Goal: Task Accomplishment & Management: Use online tool/utility

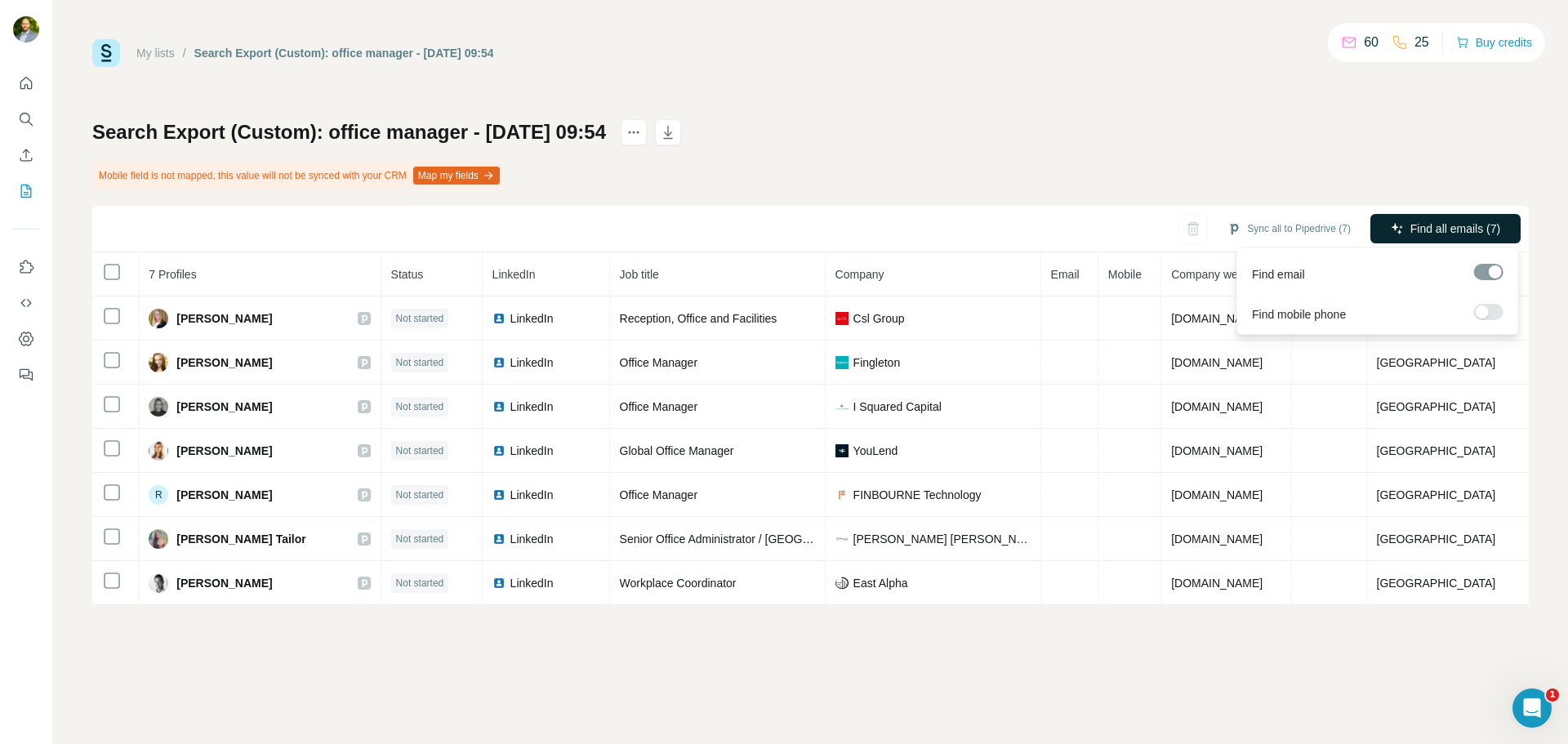
click at [1410, 220] on span "Find all emails (7)" at bounding box center [1454, 228] width 89 height 16
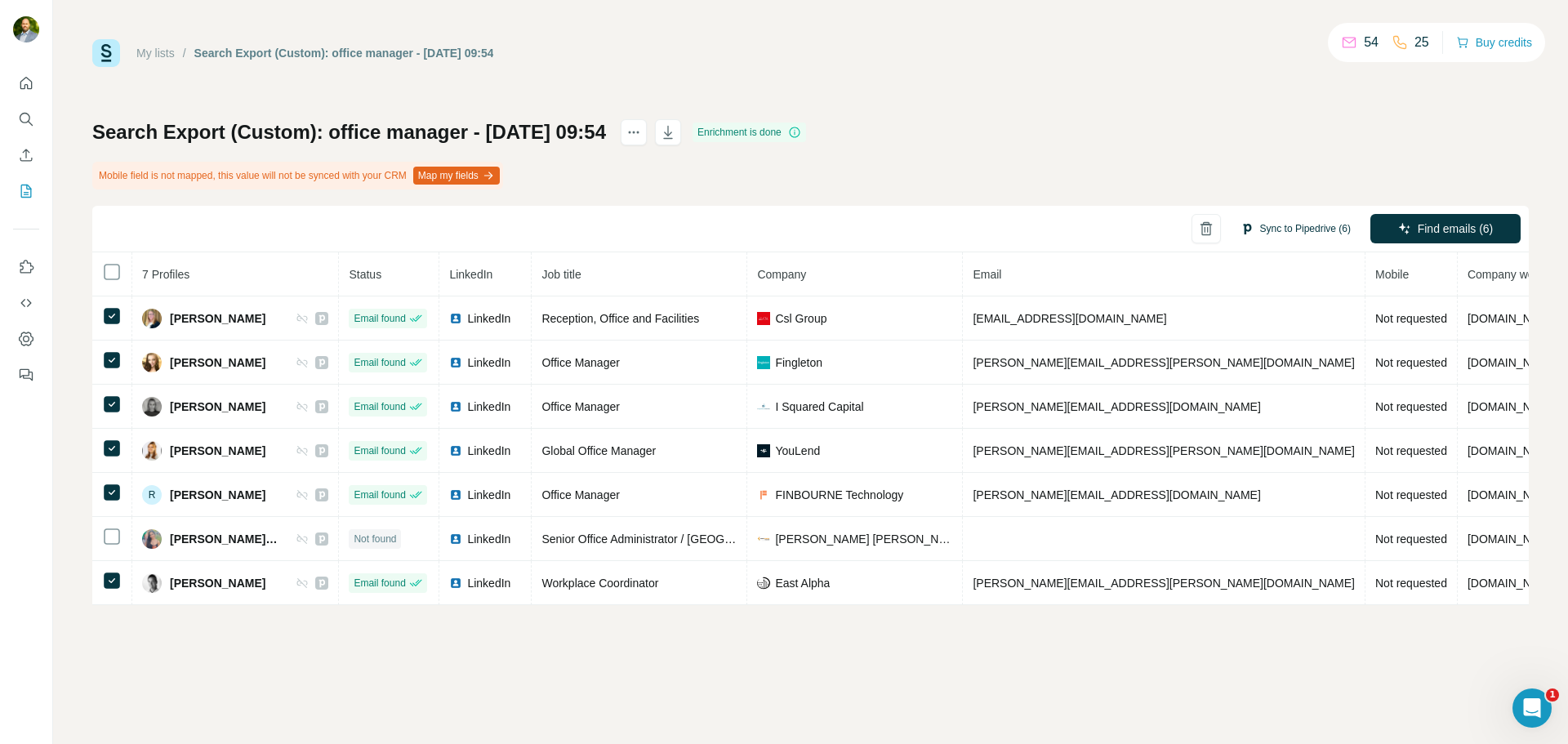
click at [1299, 223] on button "Sync to Pipedrive (6)" at bounding box center [1295, 229] width 133 height 24
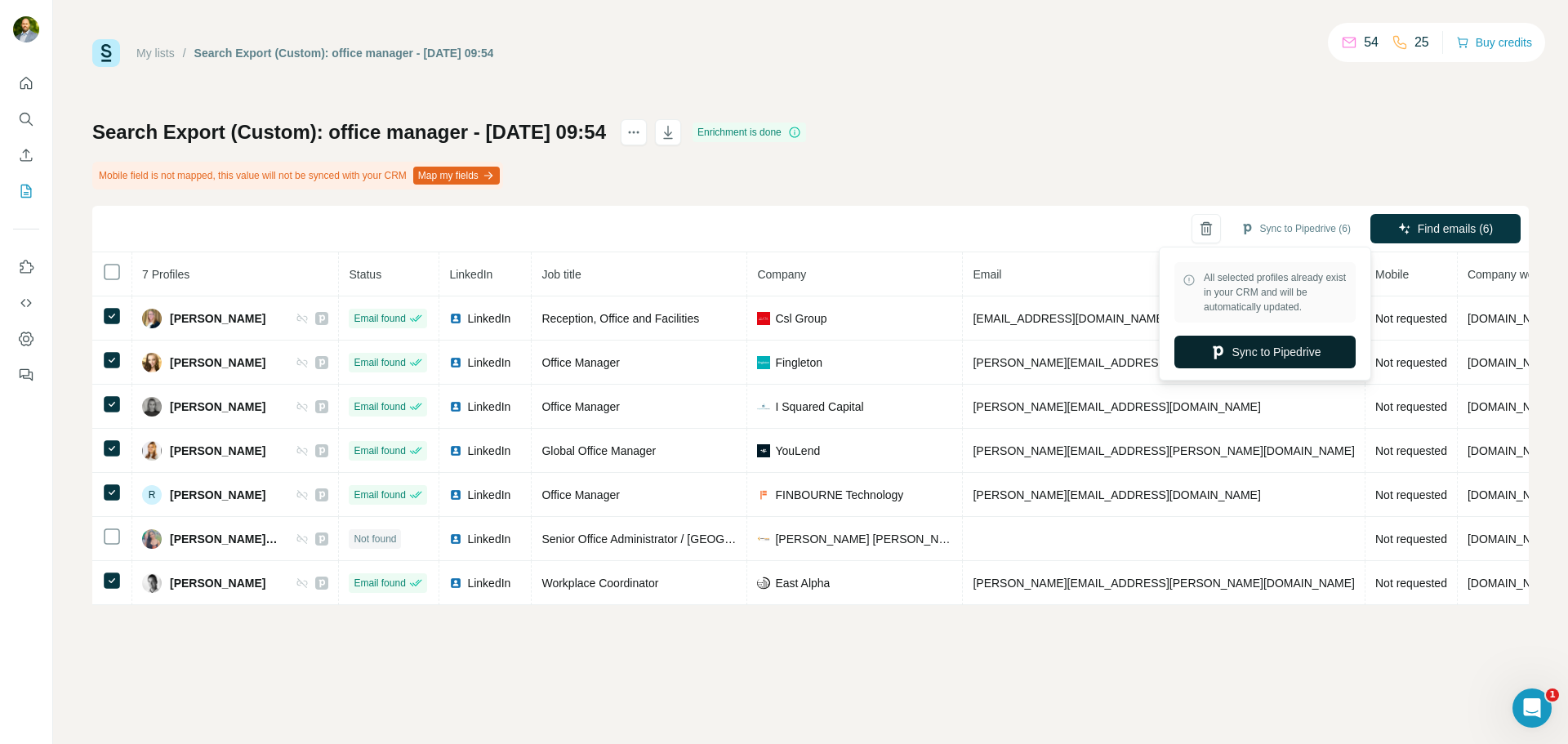
click at [1267, 347] on button "Sync to Pipedrive" at bounding box center [1265, 351] width 181 height 33
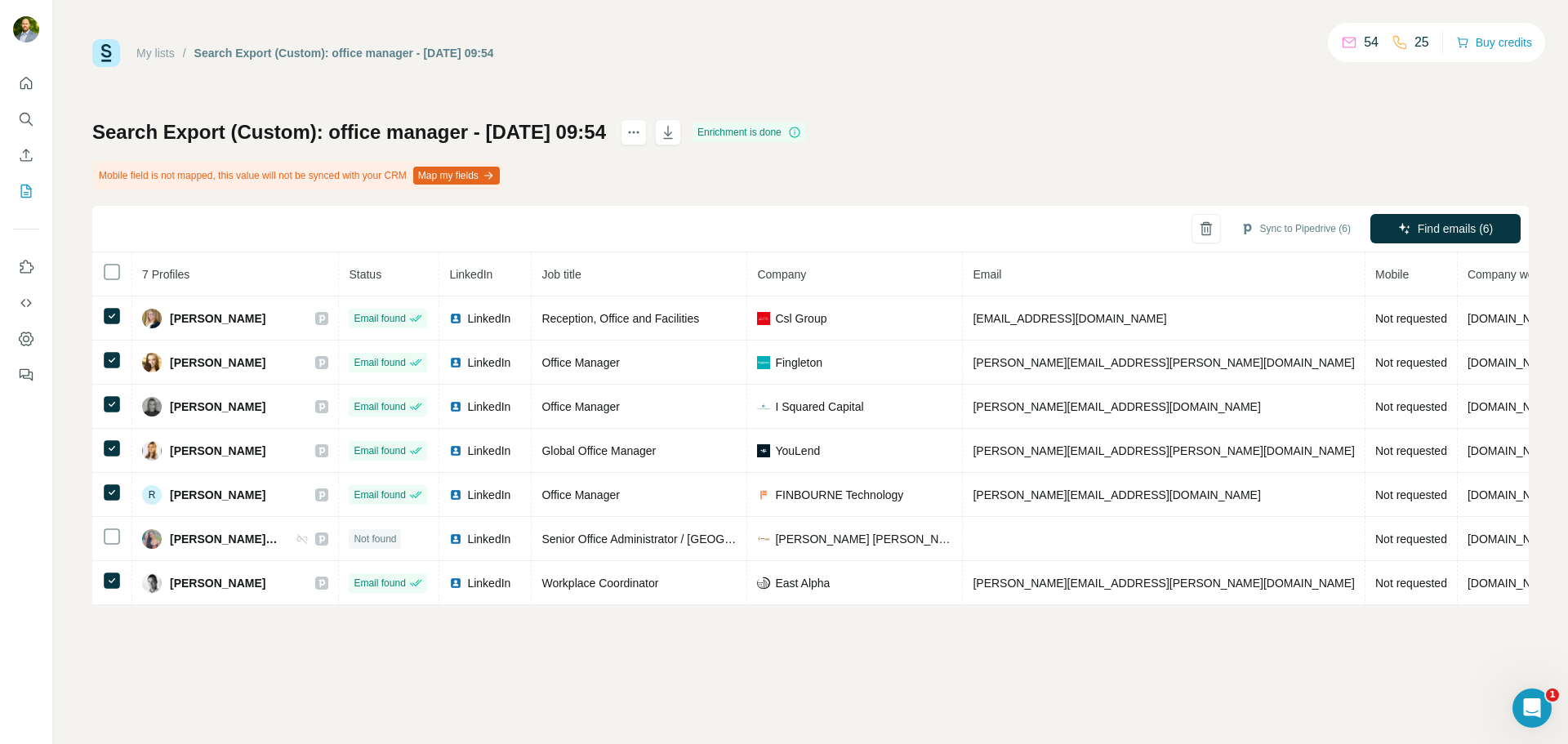
drag, startPoint x: 1022, startPoint y: 116, endPoint x: 1015, endPoint y: 141, distance: 26.0
click at [1021, 118] on div "My lists / Search Export (Custom): office manager - [DATE] 09:54 54 25 Buy cred…" at bounding box center [810, 322] width 1436 height 566
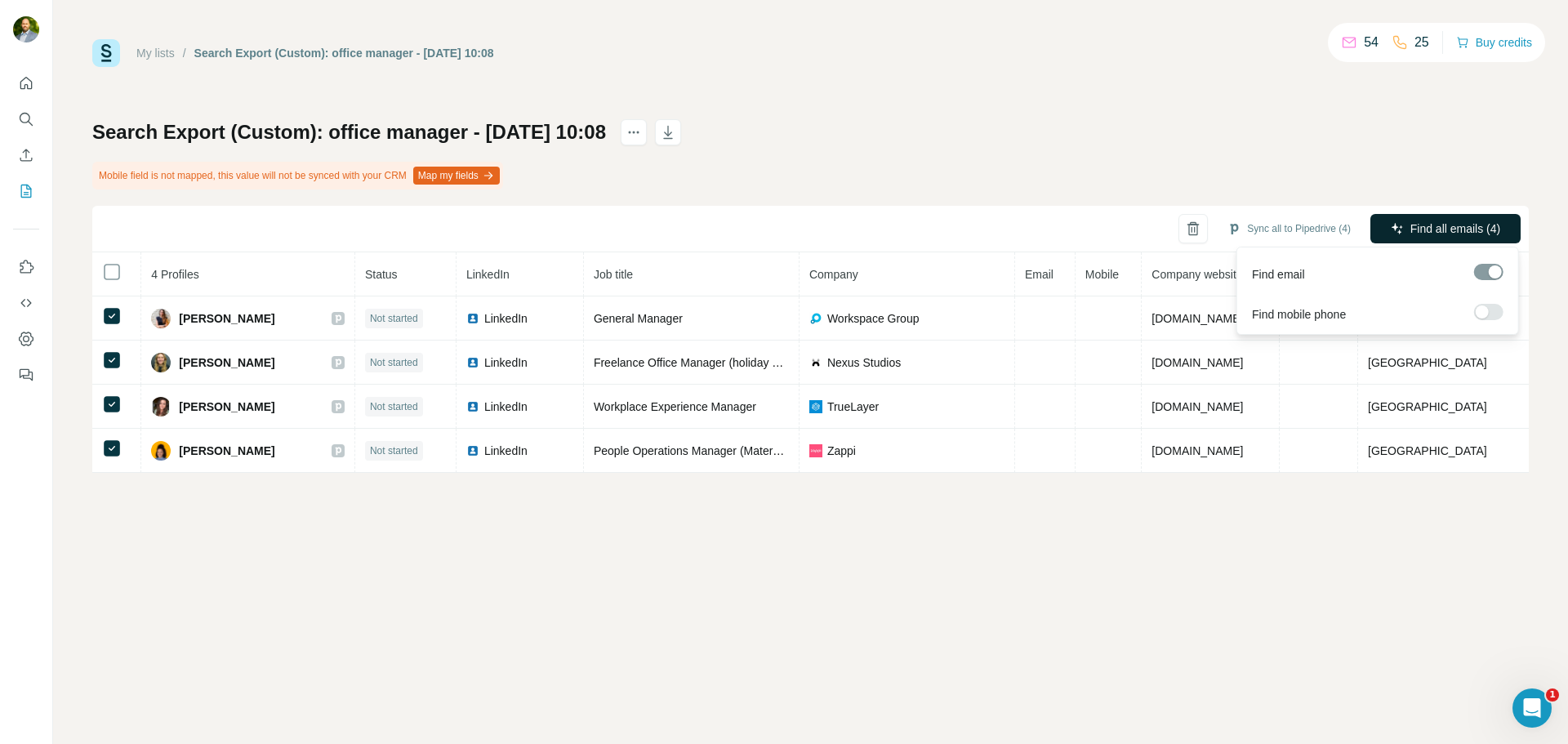
click at [1418, 218] on button "Find all emails (4)" at bounding box center [1446, 228] width 151 height 29
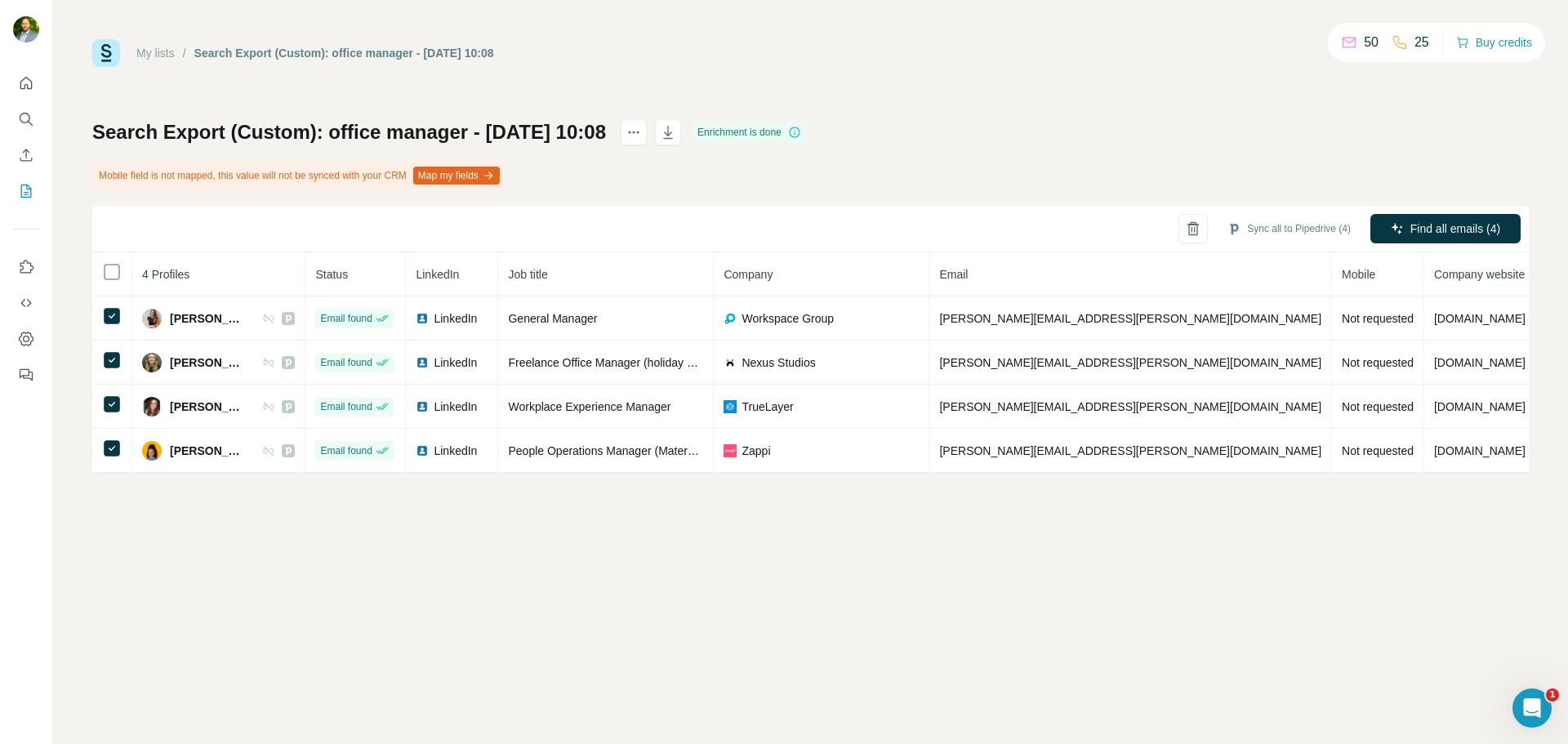
drag, startPoint x: 1220, startPoint y: 617, endPoint x: 1225, endPoint y: 650, distance: 33.4
click at [1220, 616] on div "My lists / Search Export (Custom): office manager - 25/09/2025 10:08 50 25 Buy …" at bounding box center [810, 372] width 1514 height 744
click at [1291, 233] on button "Sync all to Pipedrive (4)" at bounding box center [1288, 229] width 146 height 24
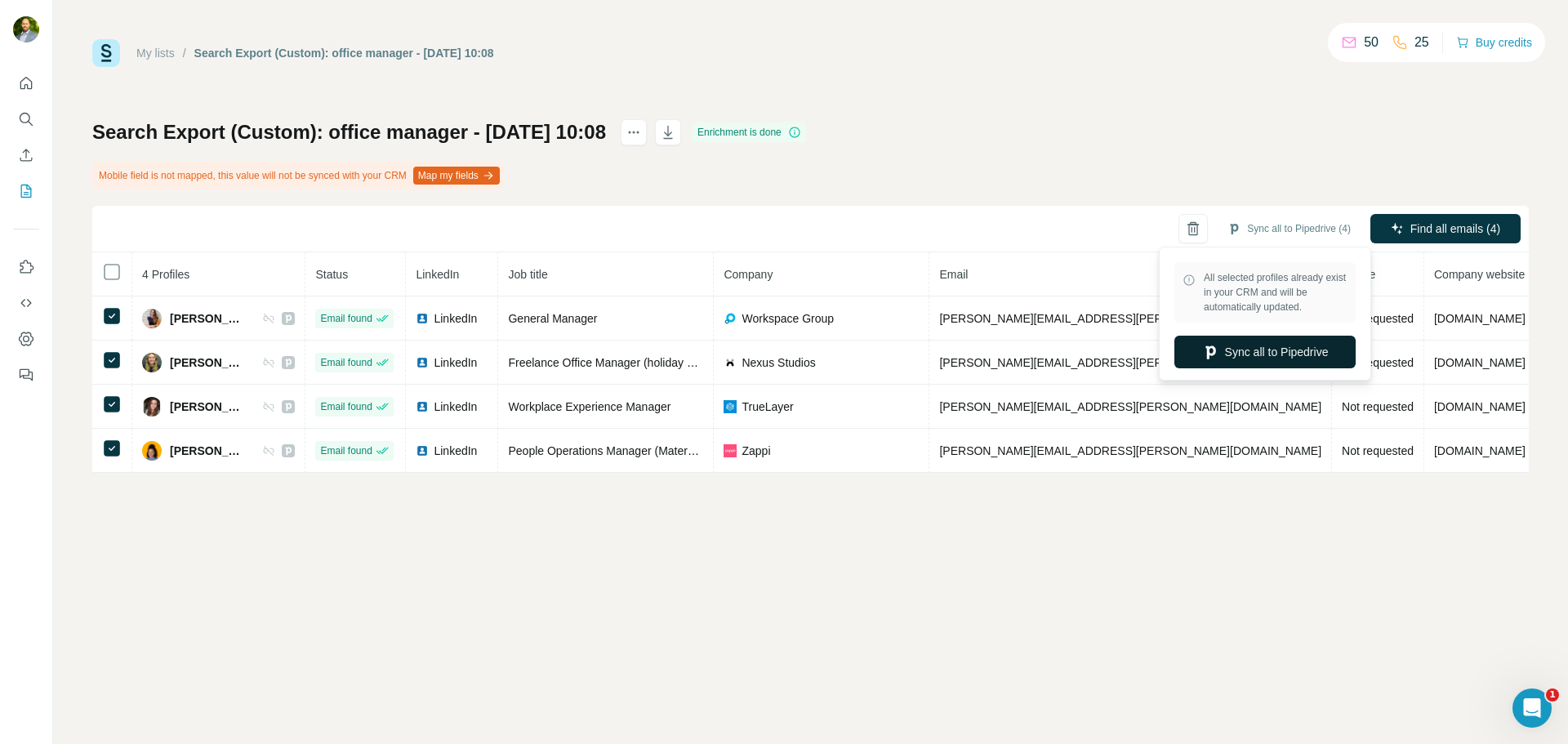
click at [1286, 345] on button "Sync all to Pipedrive" at bounding box center [1265, 351] width 181 height 33
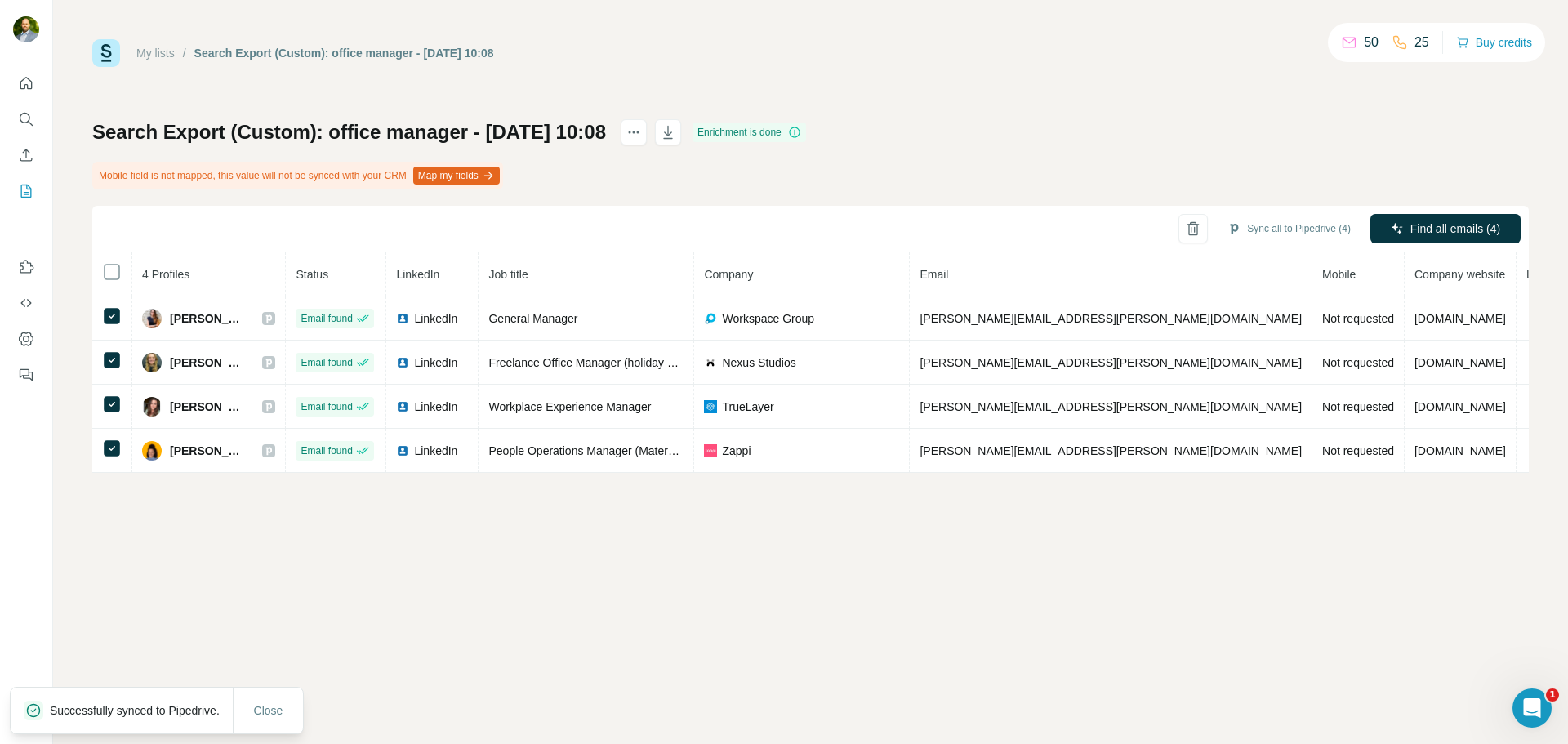
click at [910, 610] on div "My lists / Search Export (Custom): office manager - 25/09/2025 10:08 50 25 Buy …" at bounding box center [810, 372] width 1514 height 744
